Goal: Task Accomplishment & Management: Manage account settings

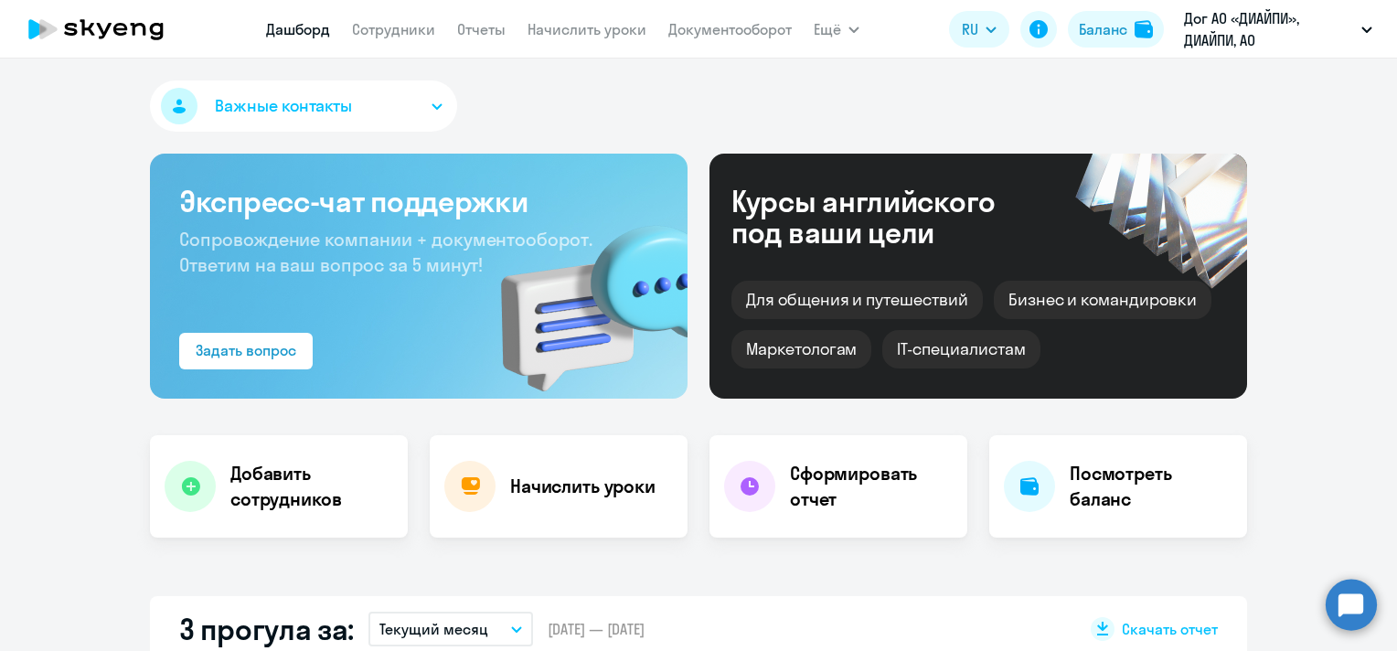
select select "30"
click at [410, 33] on link "Сотрудники" at bounding box center [393, 29] width 83 height 18
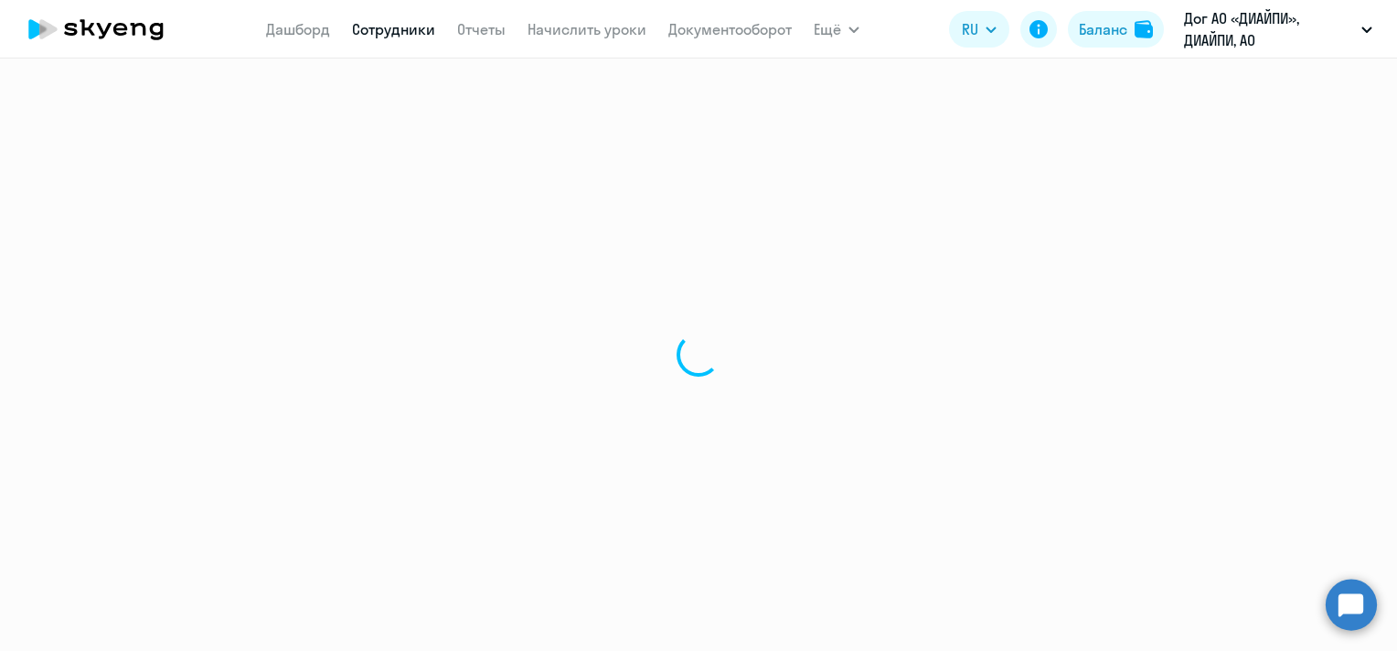
select select "30"
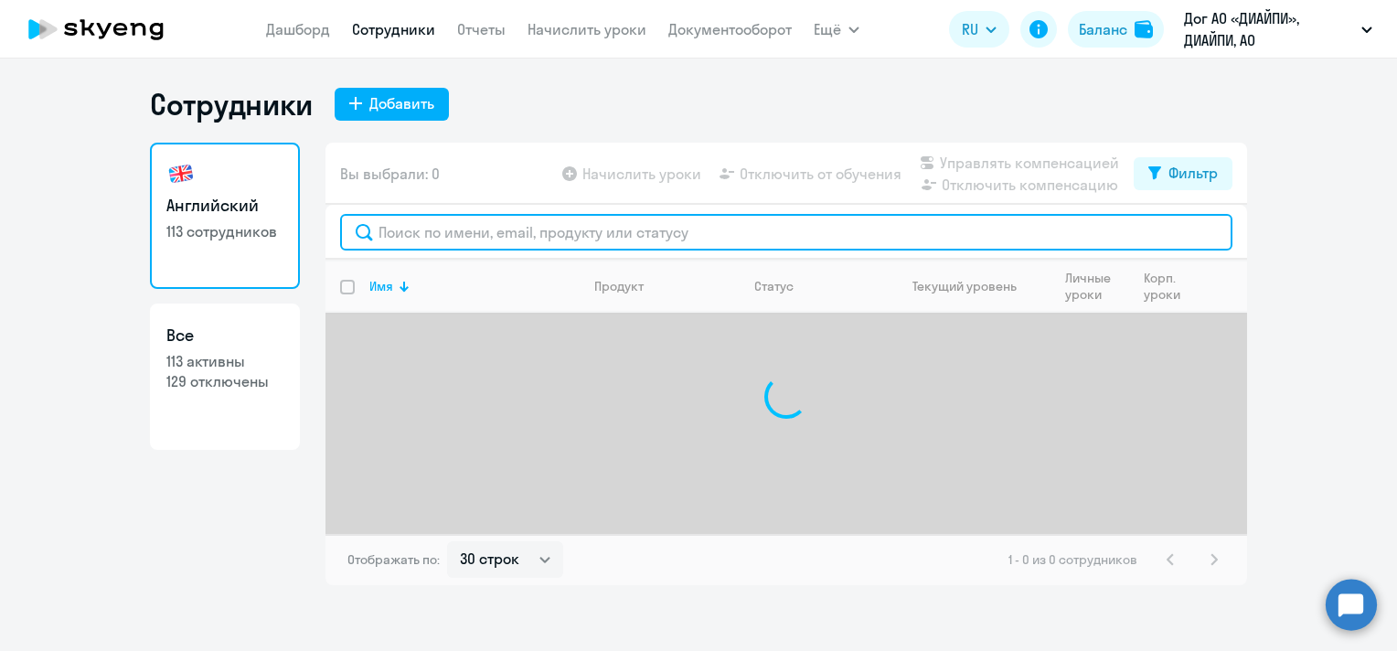
click at [630, 233] on input "text" at bounding box center [786, 232] width 893 height 37
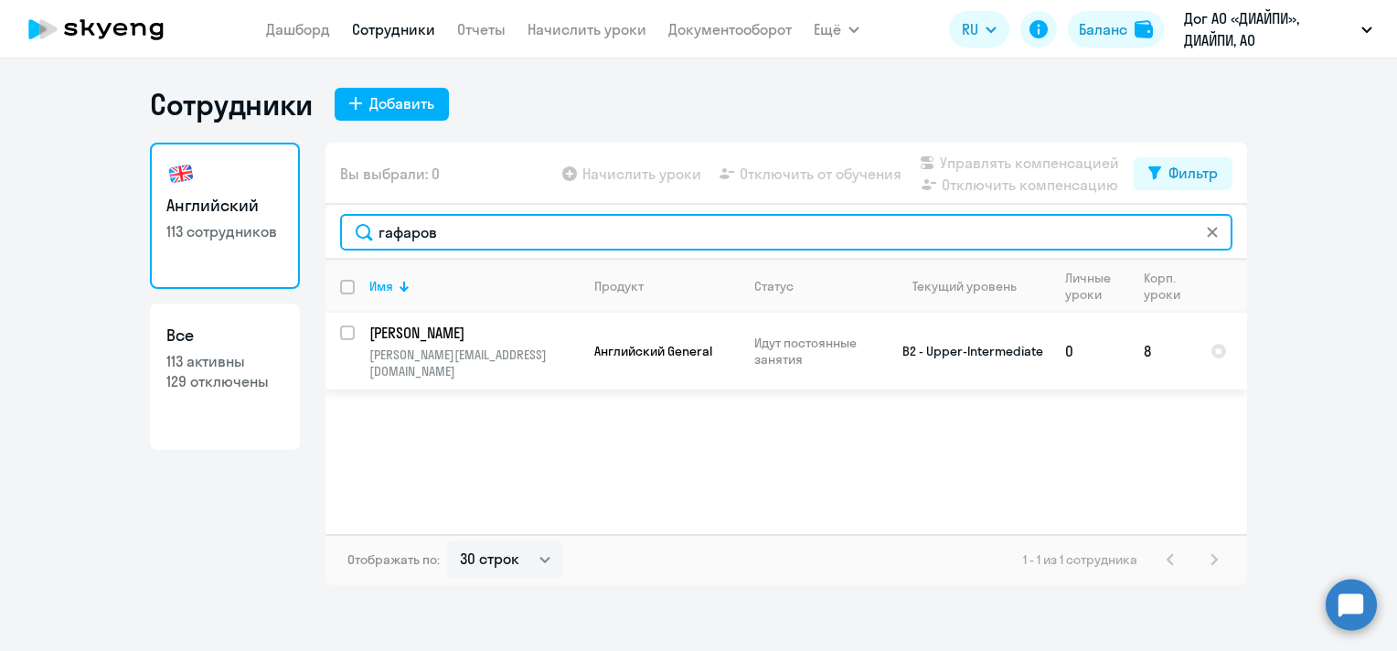
type input "гафаров"
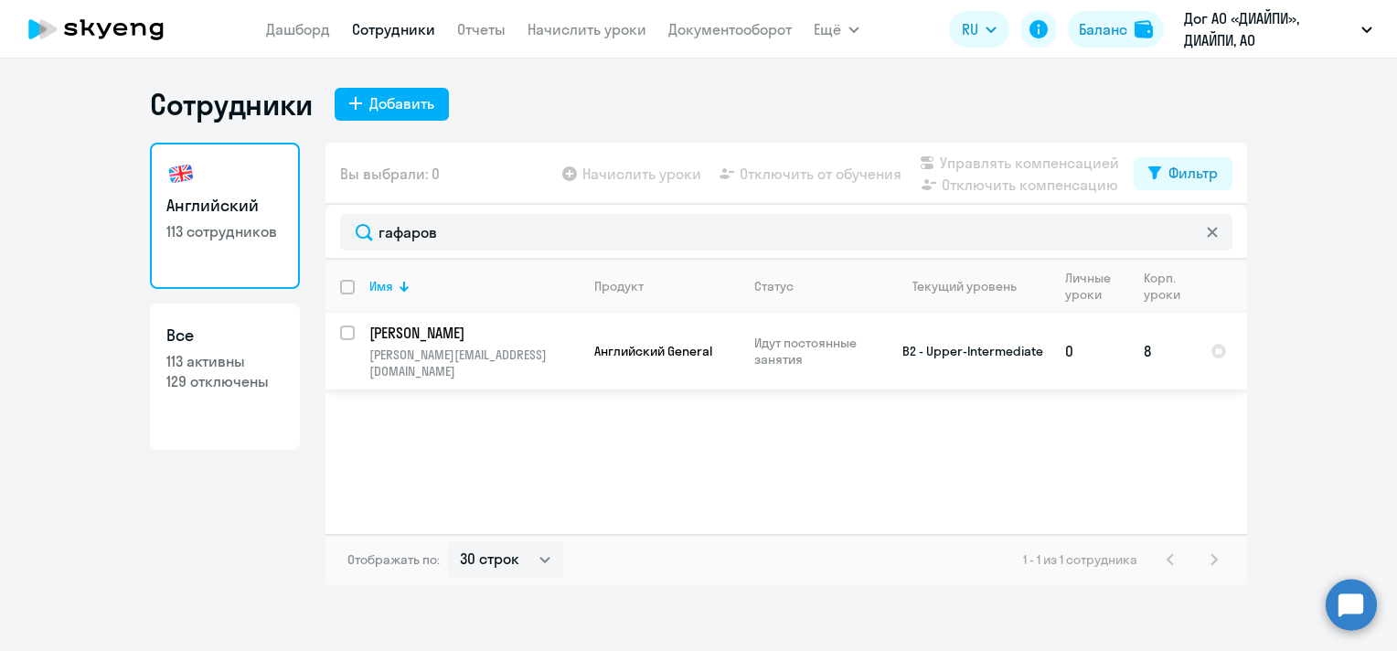
click at [345, 329] on input "select row 15334208" at bounding box center [358, 344] width 37 height 37
checkbox input "true"
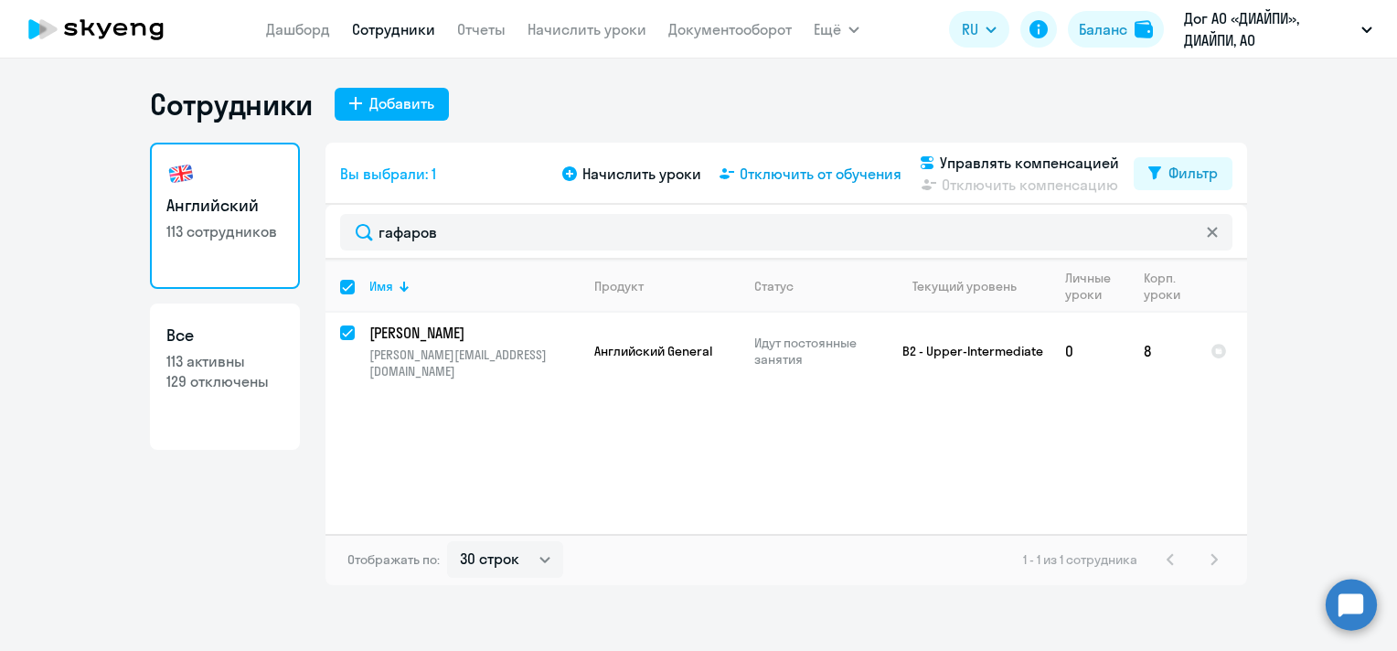
click at [802, 168] on span "Отключить от обучения" at bounding box center [821, 174] width 162 height 22
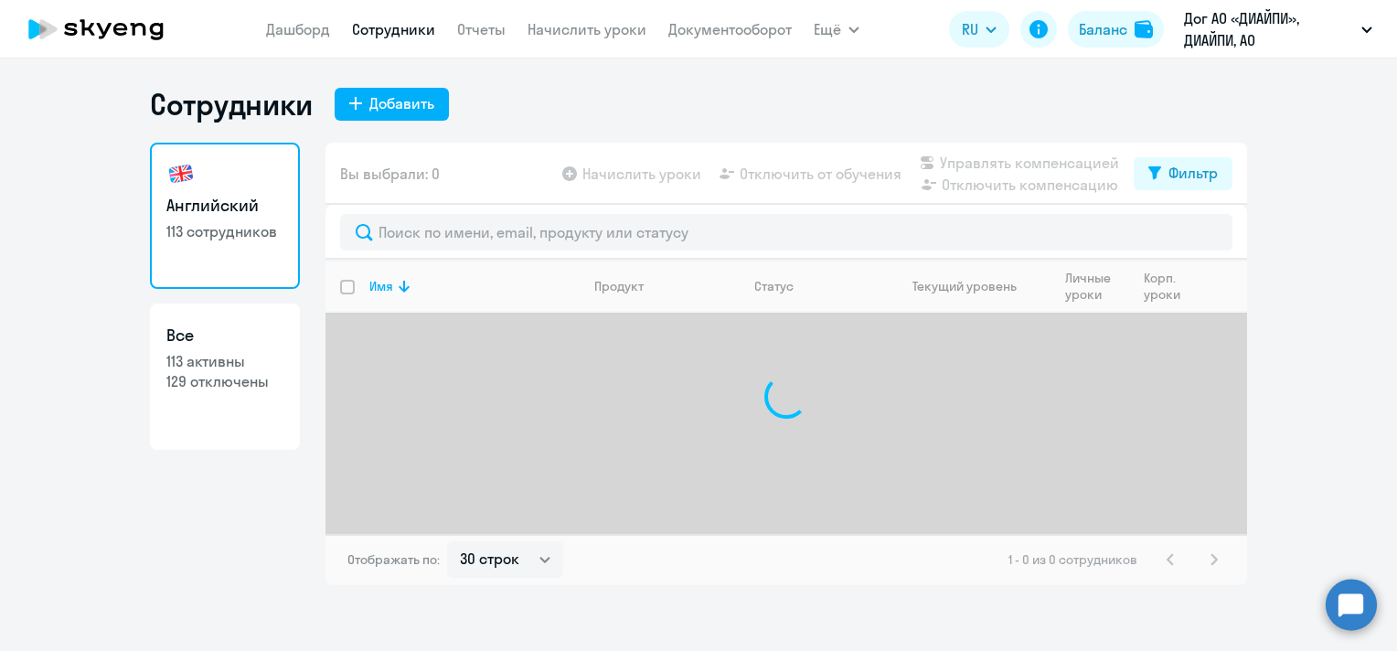
select select "30"
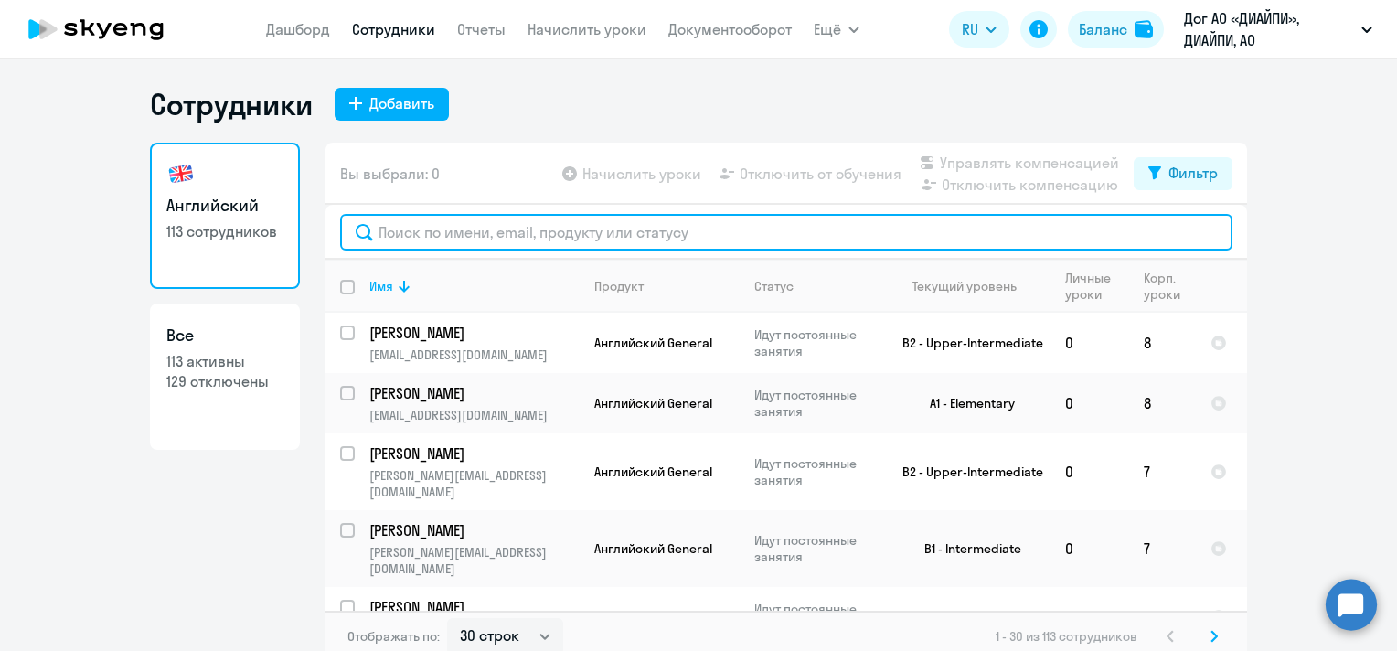
click at [510, 235] on input "text" at bounding box center [786, 232] width 893 height 37
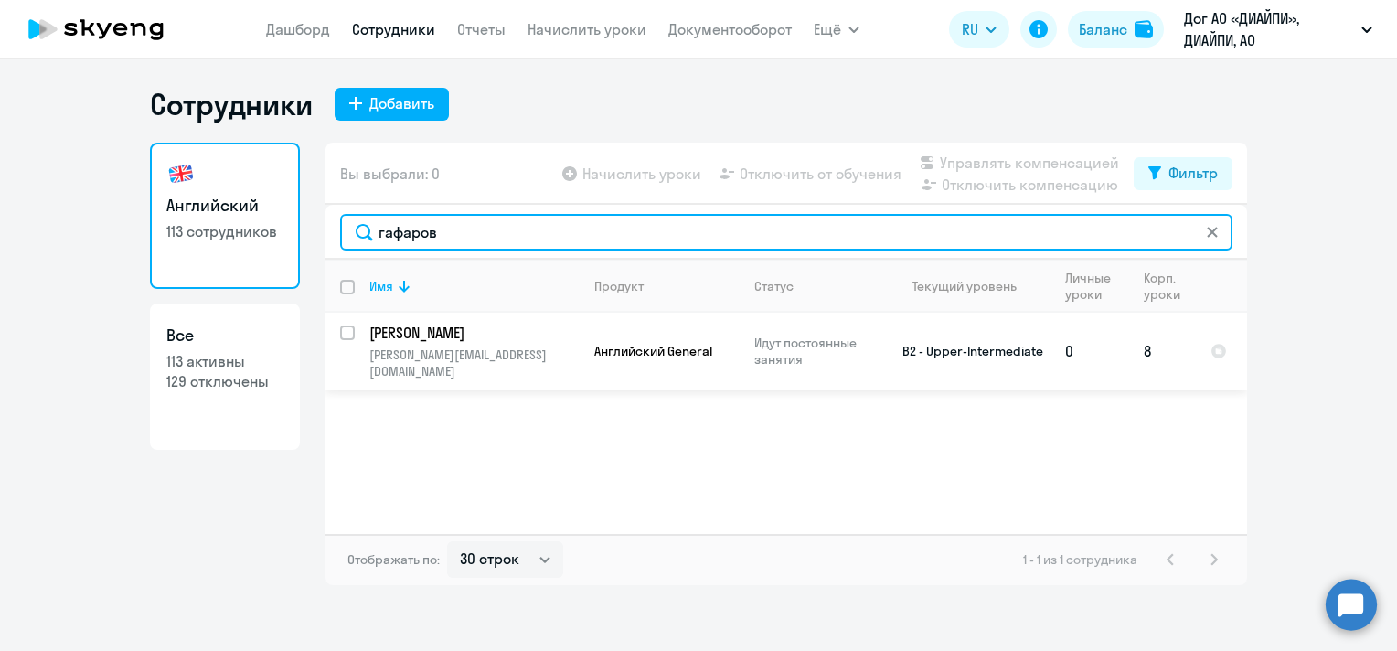
type input "гафаров"
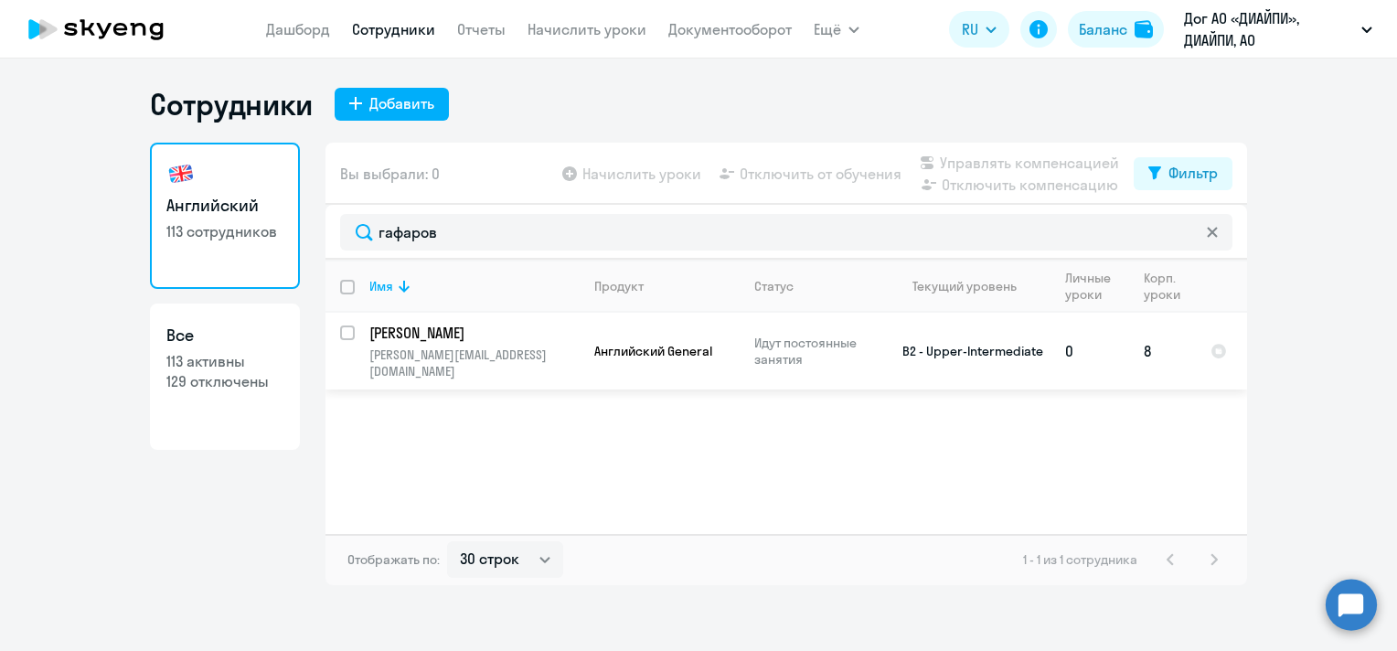
click at [349, 337] on input "select row 15334208" at bounding box center [358, 344] width 37 height 37
checkbox input "true"
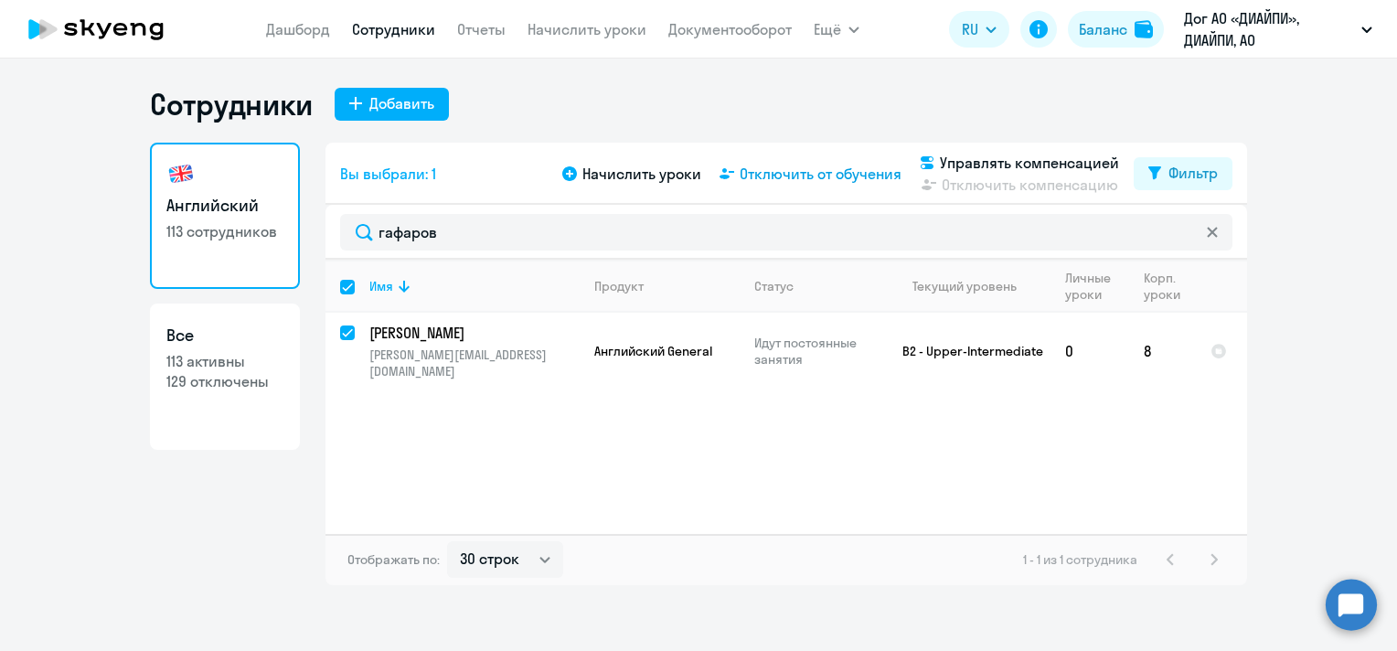
click at [811, 171] on span "Отключить от обучения" at bounding box center [821, 174] width 162 height 22
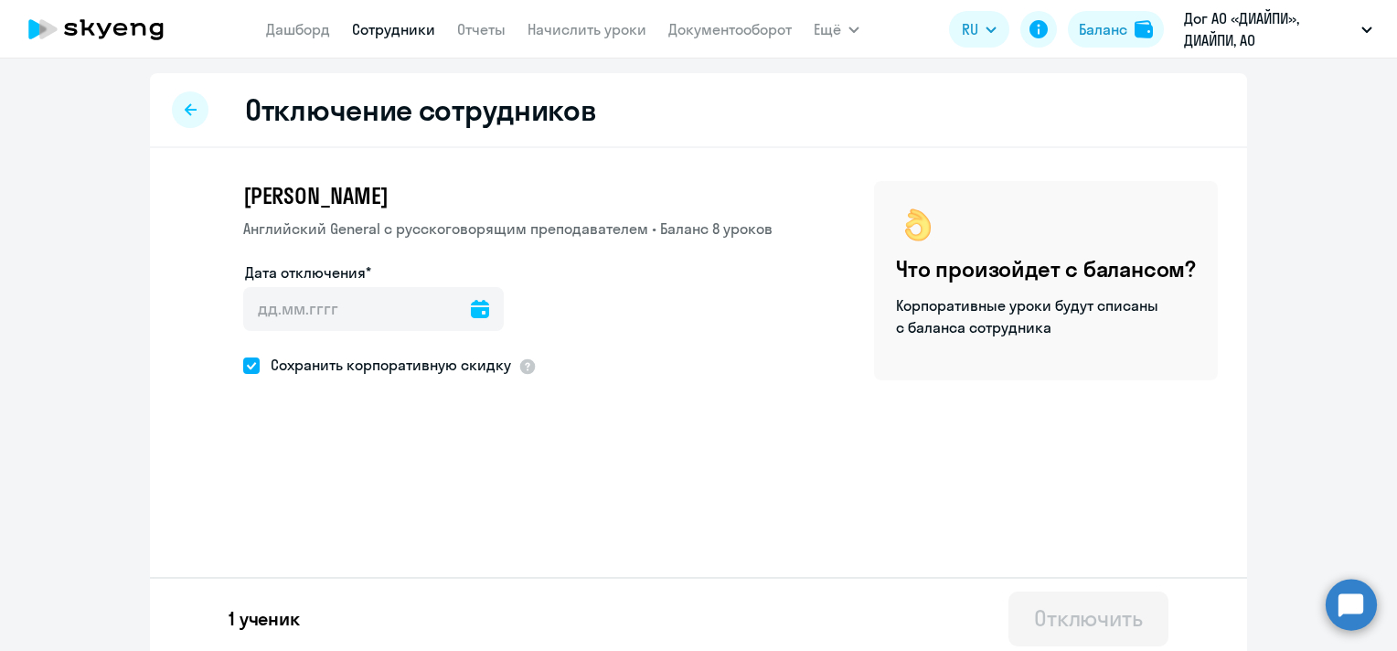
click at [471, 312] on icon at bounding box center [480, 309] width 18 height 18
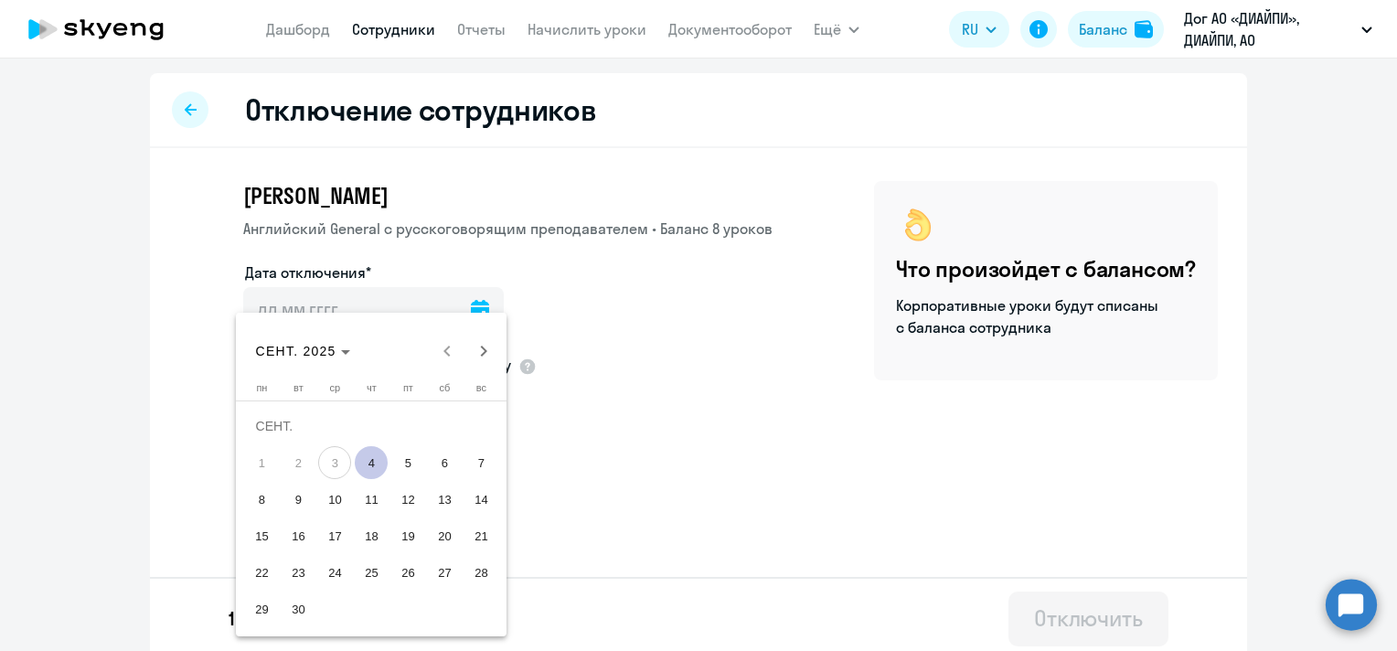
click at [376, 460] on span "4" at bounding box center [371, 462] width 33 height 33
type input "04.09.2025"
type input "4.9.2025"
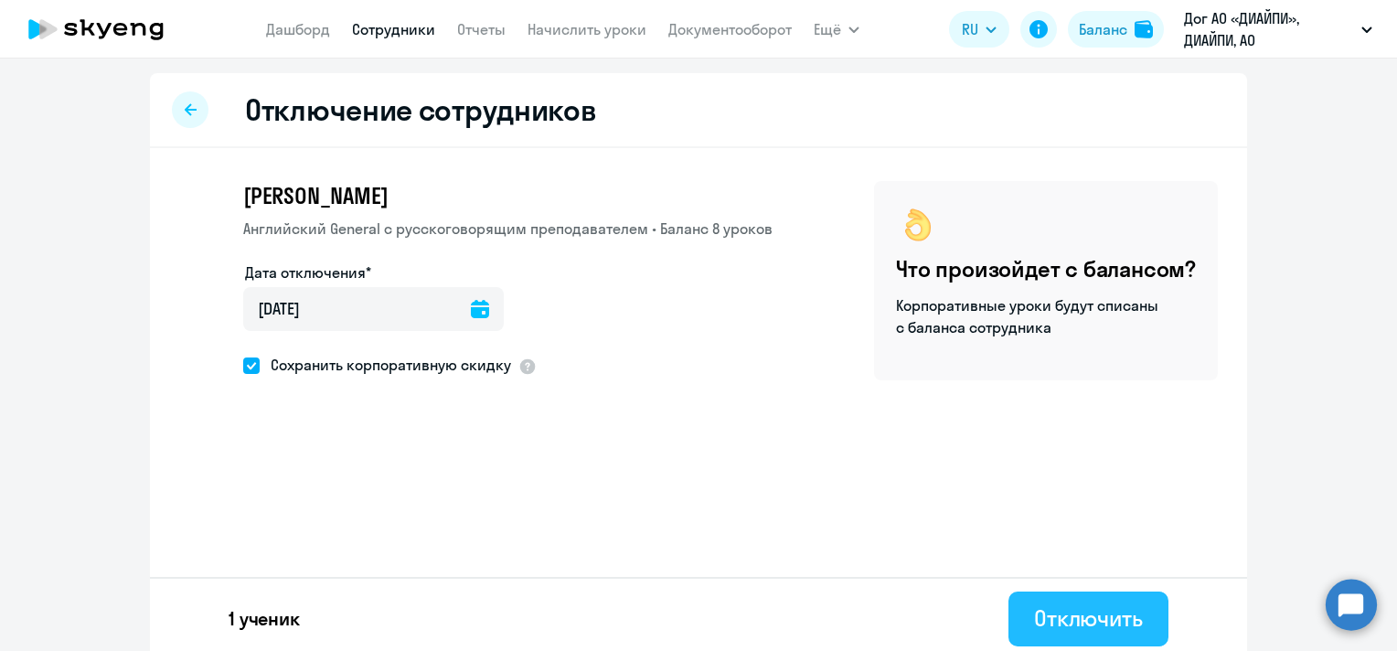
click at [1059, 606] on div "Отключить" at bounding box center [1088, 618] width 109 height 29
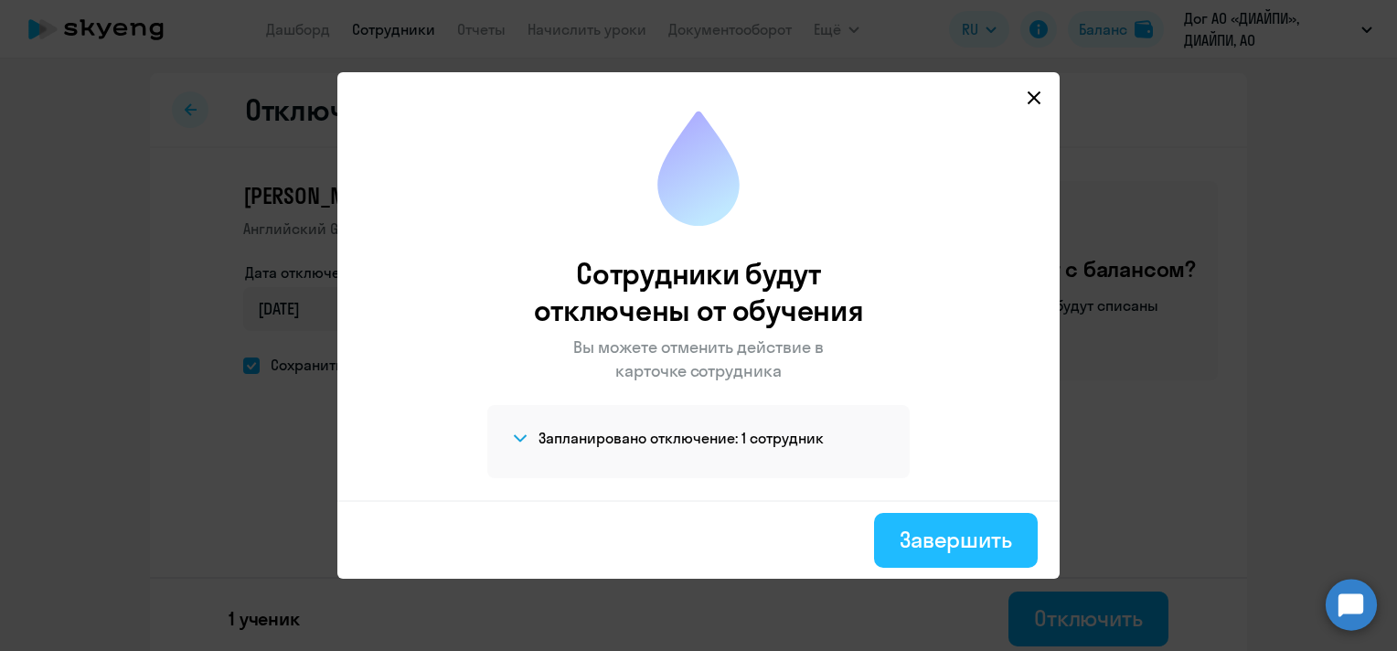
click at [968, 530] on div "Завершить" at bounding box center [956, 539] width 112 height 29
select select "30"
